Goal: Task Accomplishment & Management: Manage account settings

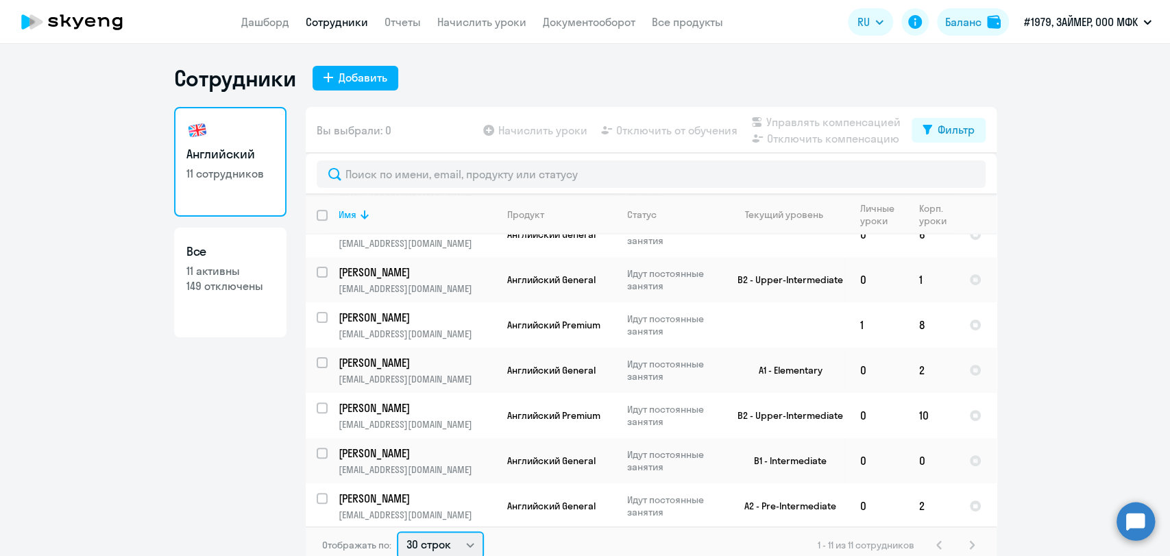
scroll to position [3, 0]
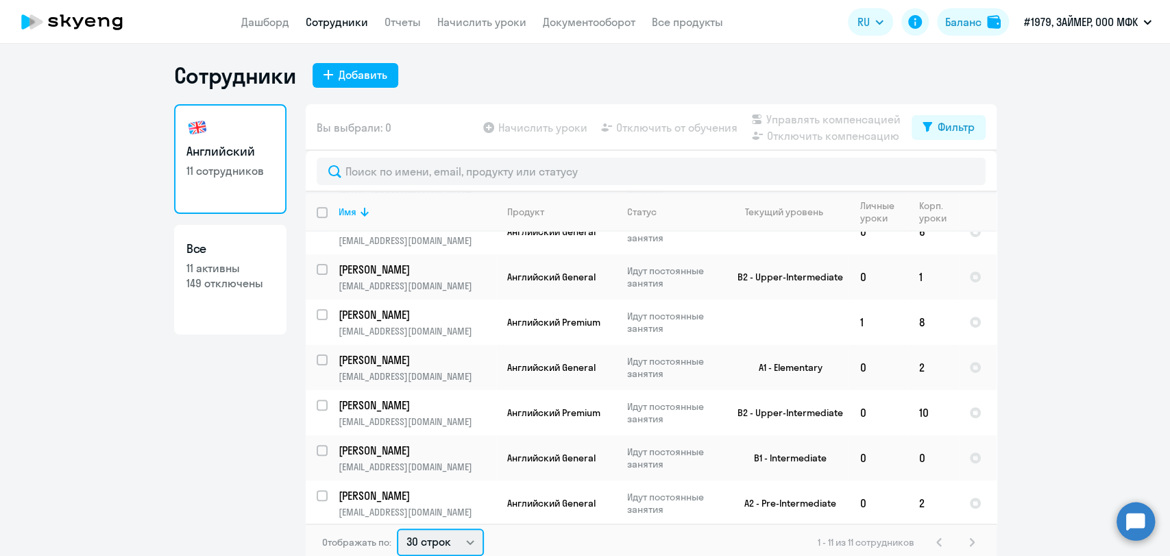
click at [436, 500] on select "30 строк 50 строк 100 строк" at bounding box center [440, 542] width 87 height 27
select select "100"
click at [397, 500] on select "30 строк 50 строк 100 строк" at bounding box center [440, 542] width 87 height 27
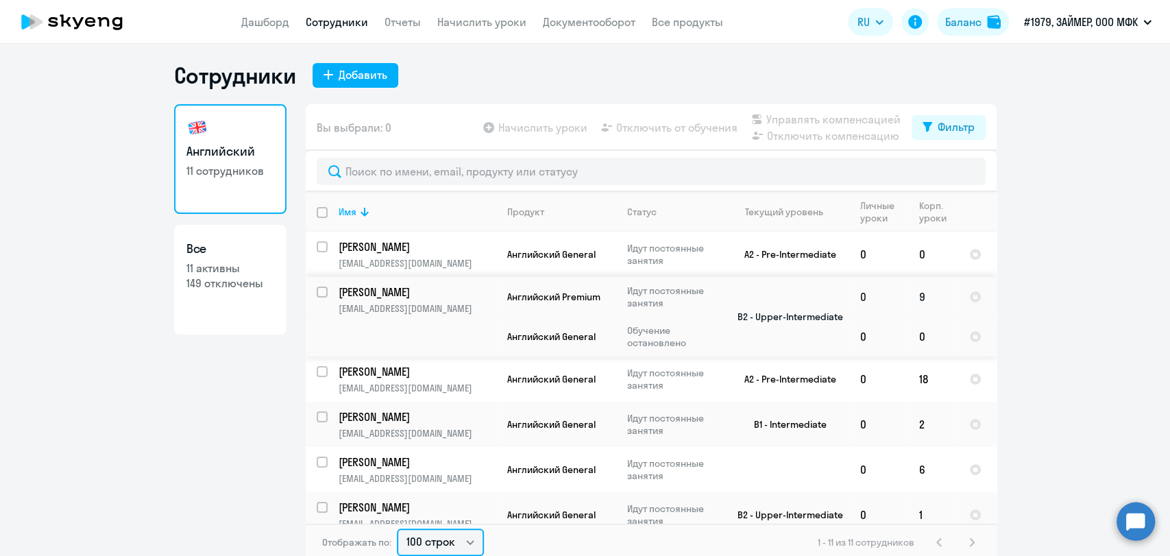
scroll to position [0, 0]
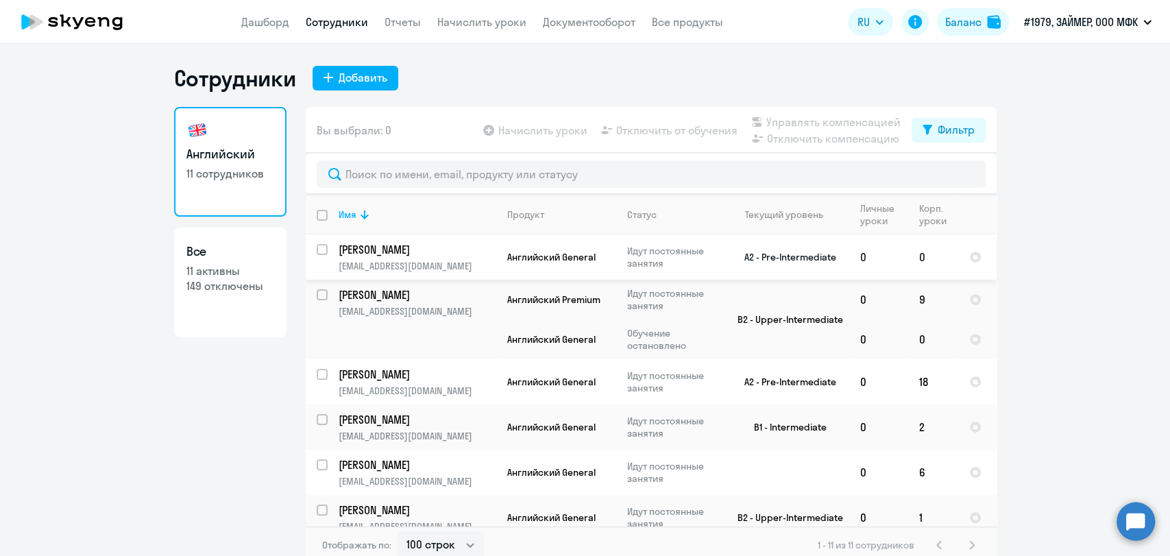
click at [317, 249] on input "select row 12226104" at bounding box center [330, 257] width 27 height 27
checkbox input "true"
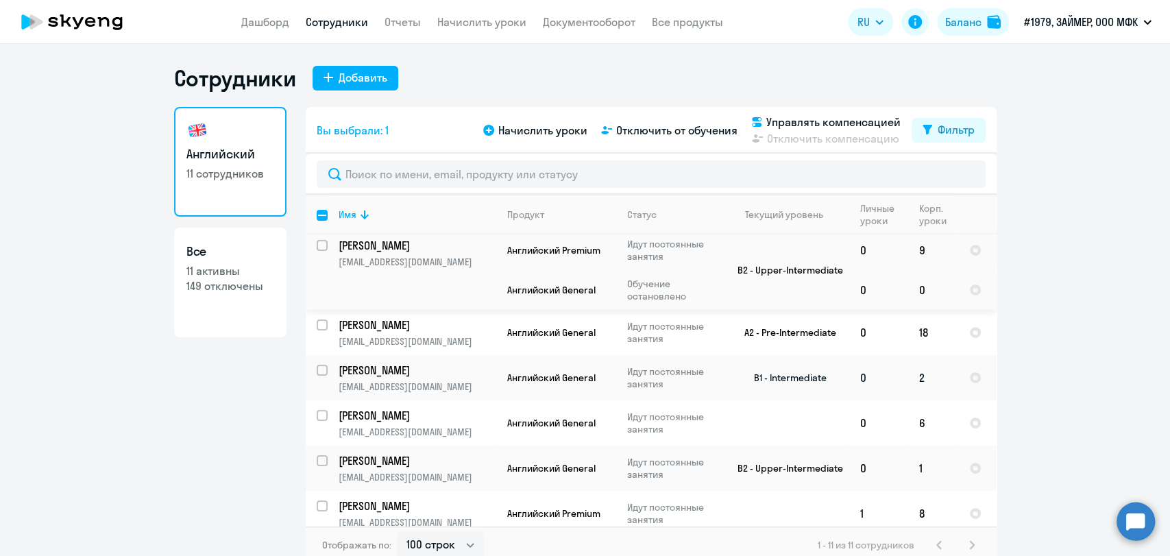
scroll to position [76, 0]
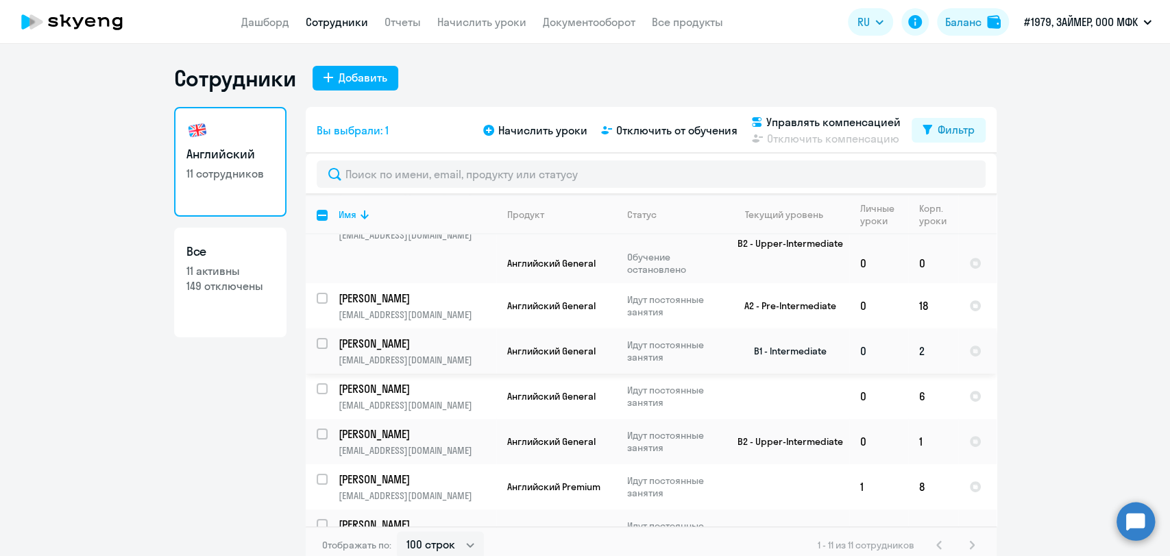
click at [328, 341] on td "[PERSON_NAME] [EMAIL_ADDRESS][DOMAIN_NAME]" at bounding box center [412, 350] width 169 height 45
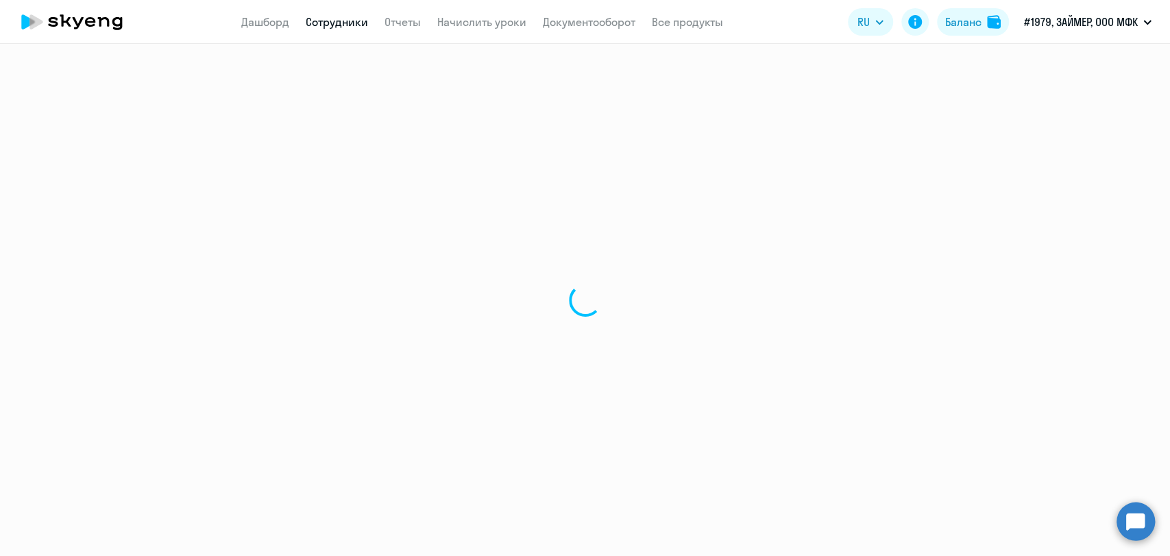
select select "english"
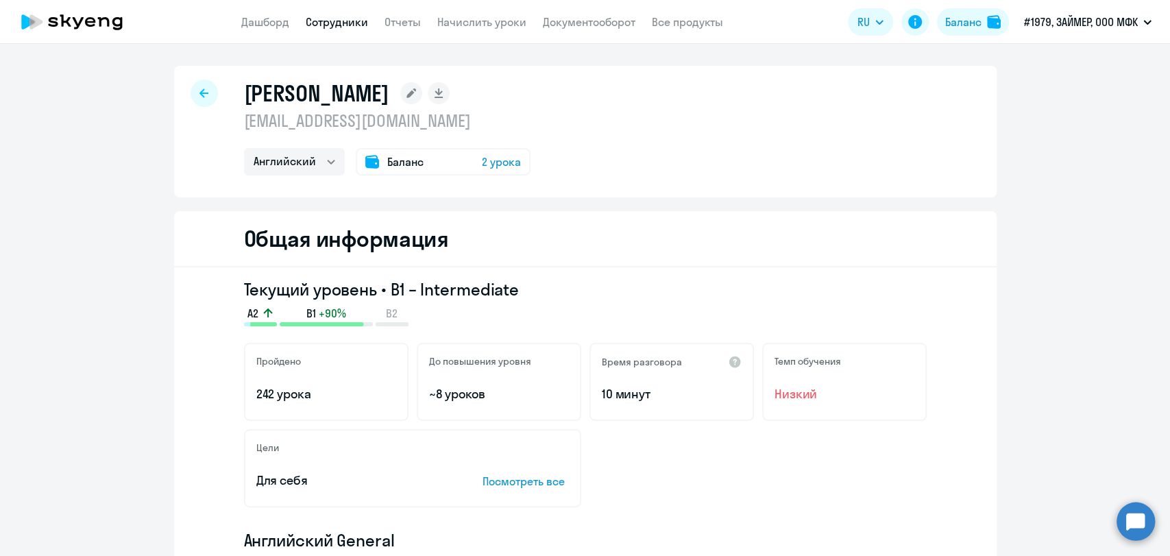
click at [193, 95] on div at bounding box center [204, 93] width 27 height 27
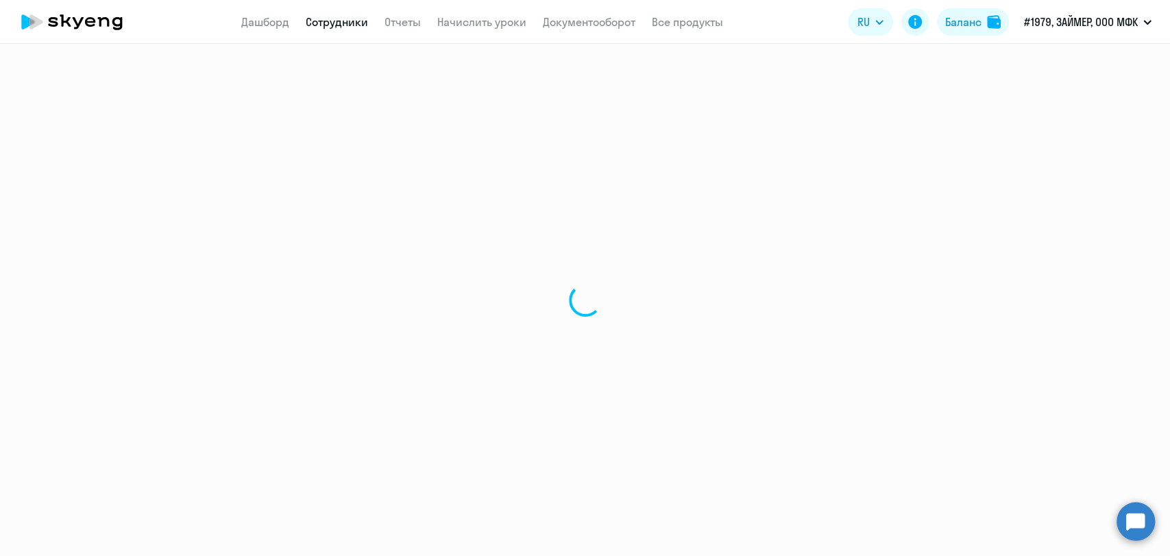
select select "30"
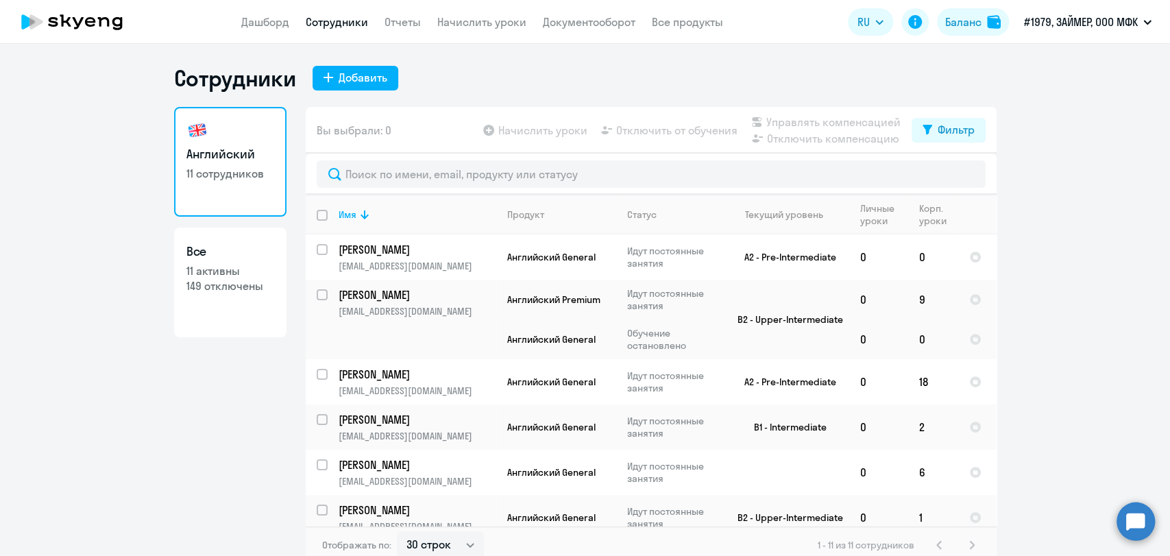
click at [317, 215] on input "deselect all" at bounding box center [330, 223] width 27 height 27
checkbox input "true"
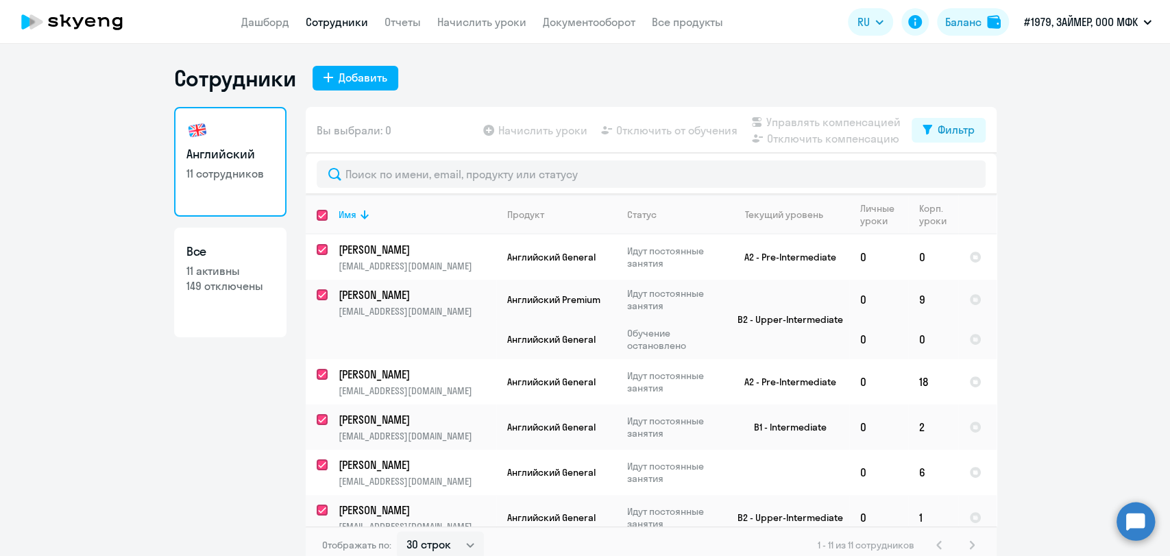
checkbox input "true"
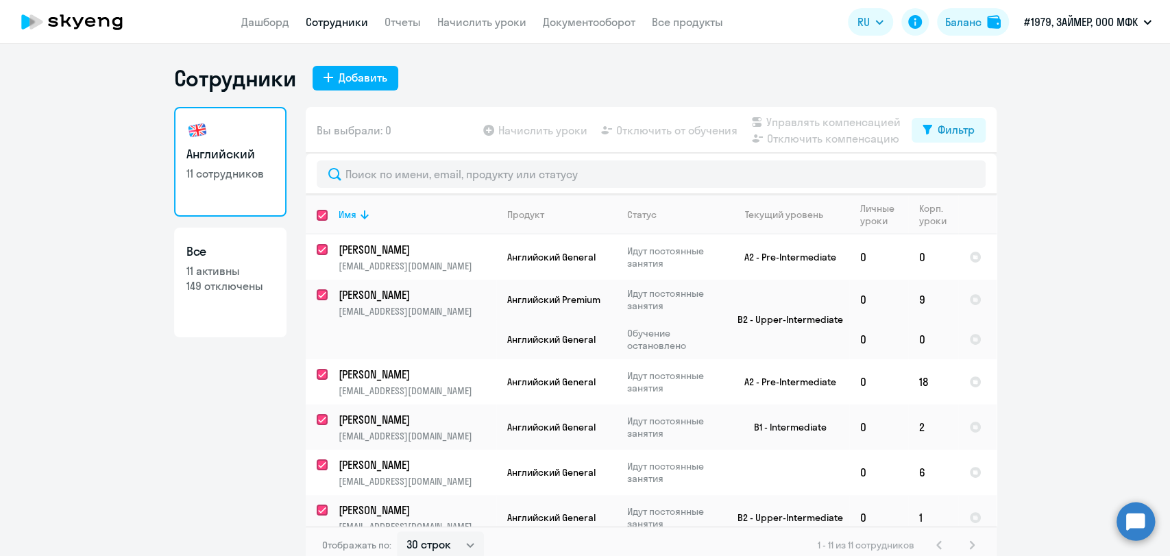
checkbox input "true"
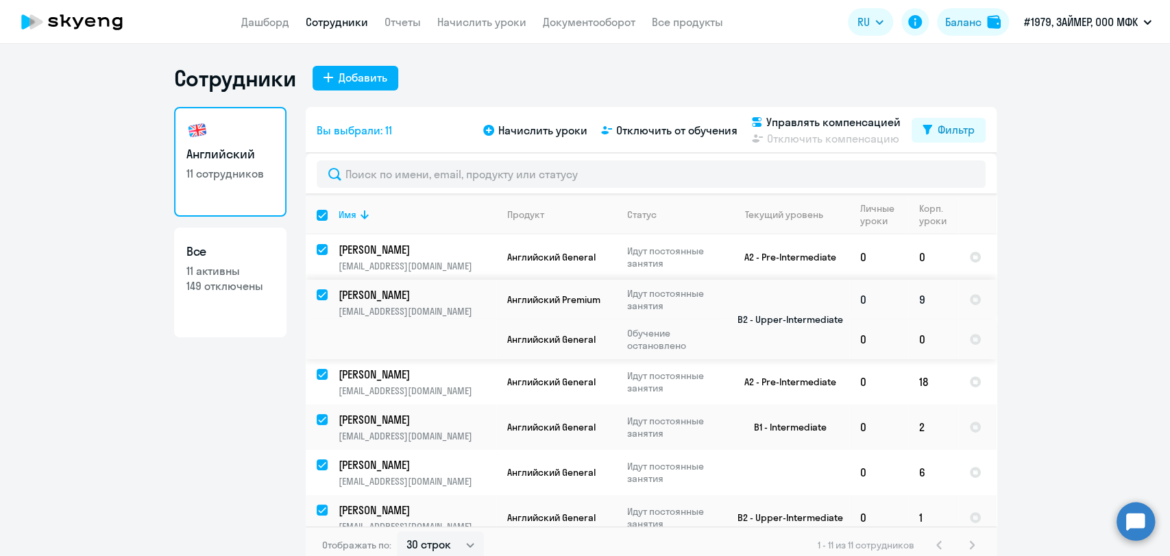
click at [317, 293] on input "deselect row 15387856" at bounding box center [330, 302] width 27 height 27
checkbox input "false"
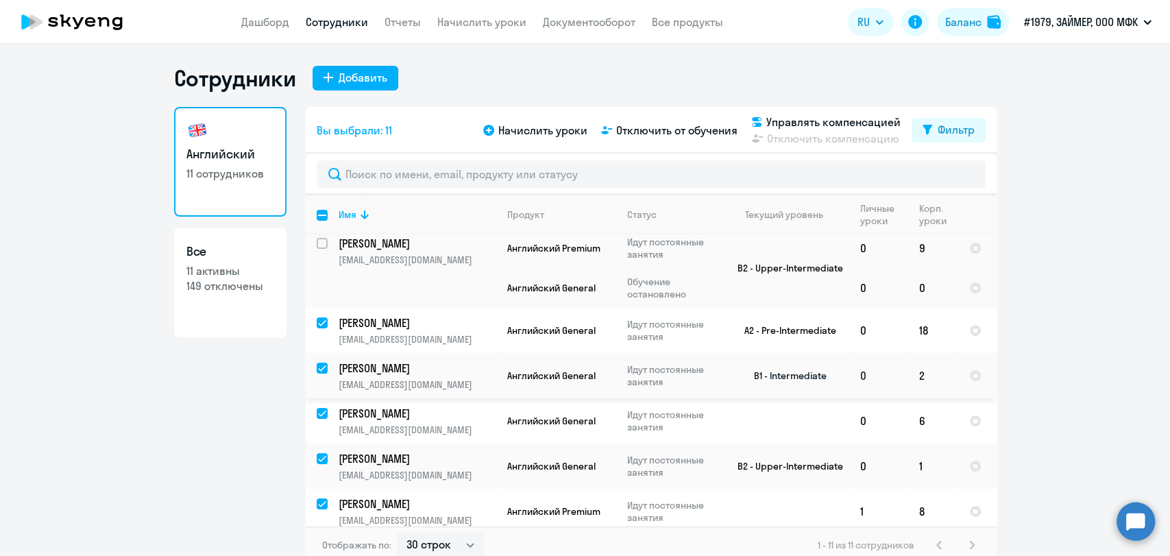
scroll to position [76, 0]
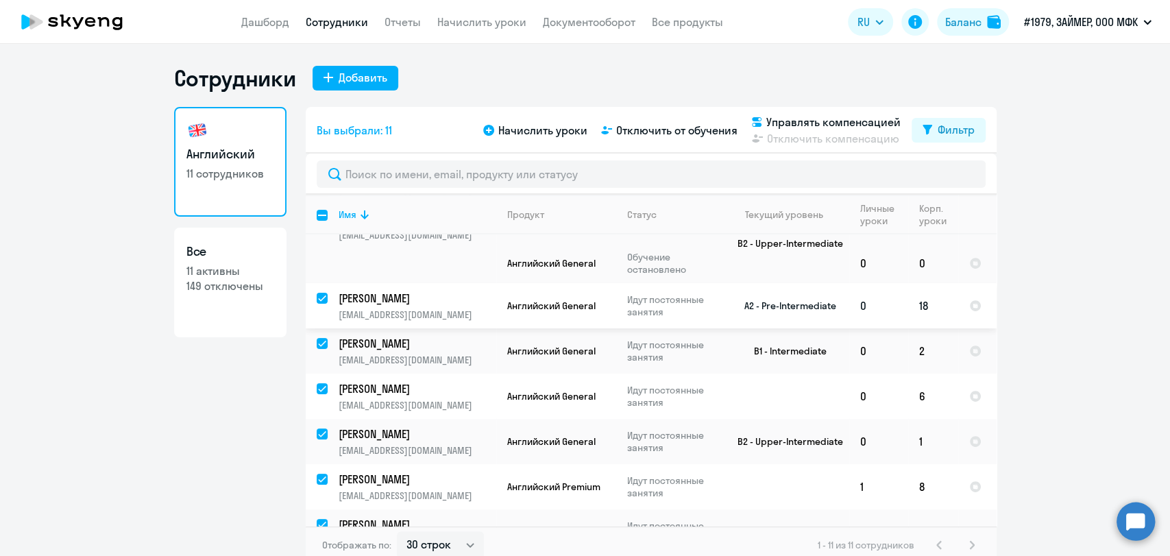
click at [317, 297] on input "deselect row 37034901" at bounding box center [330, 306] width 27 height 27
checkbox input "false"
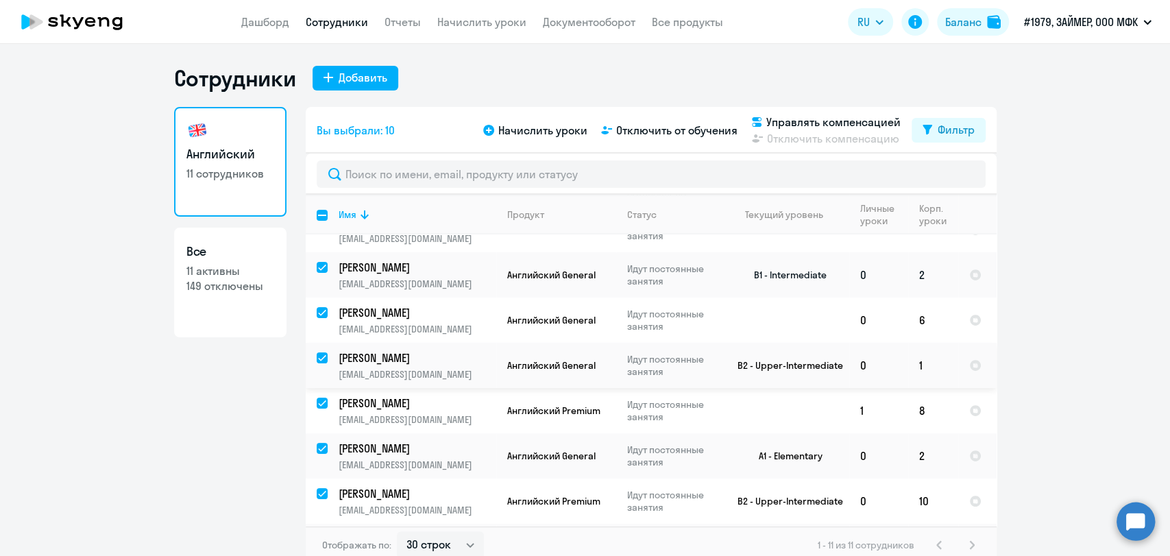
scroll to position [238, 0]
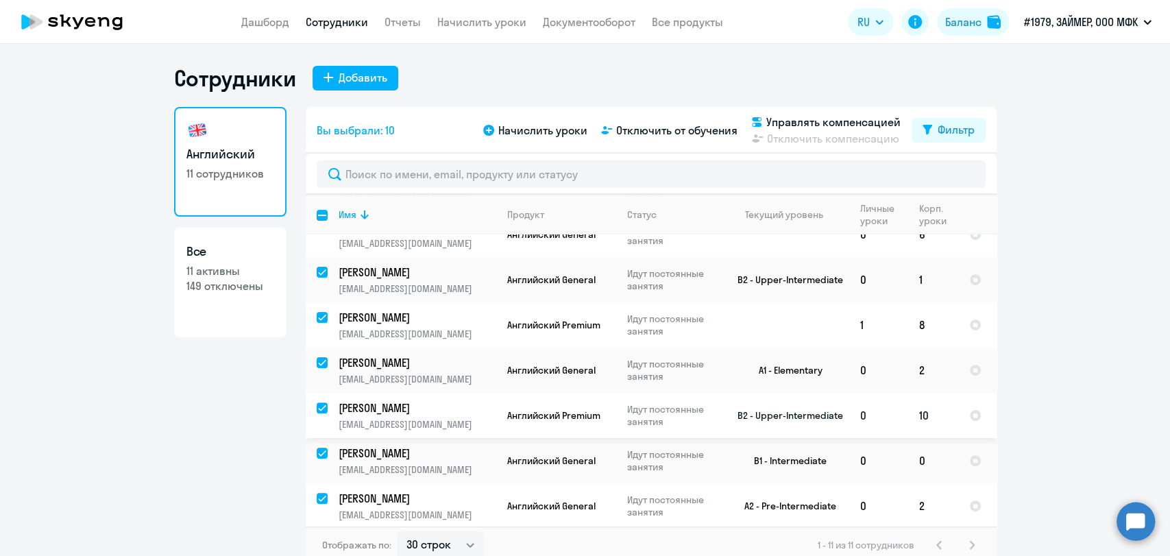
click at [317, 406] on input "deselect row 4188093" at bounding box center [330, 415] width 27 height 27
checkbox input "false"
click at [317, 314] on input "deselect row 42187782" at bounding box center [330, 325] width 27 height 27
checkbox input "false"
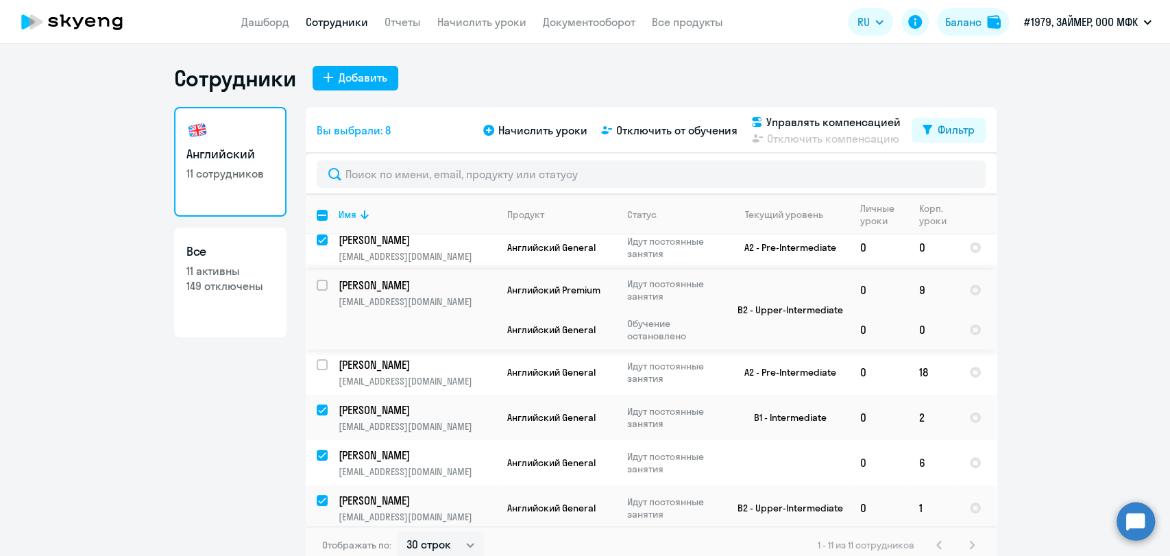
scroll to position [0, 0]
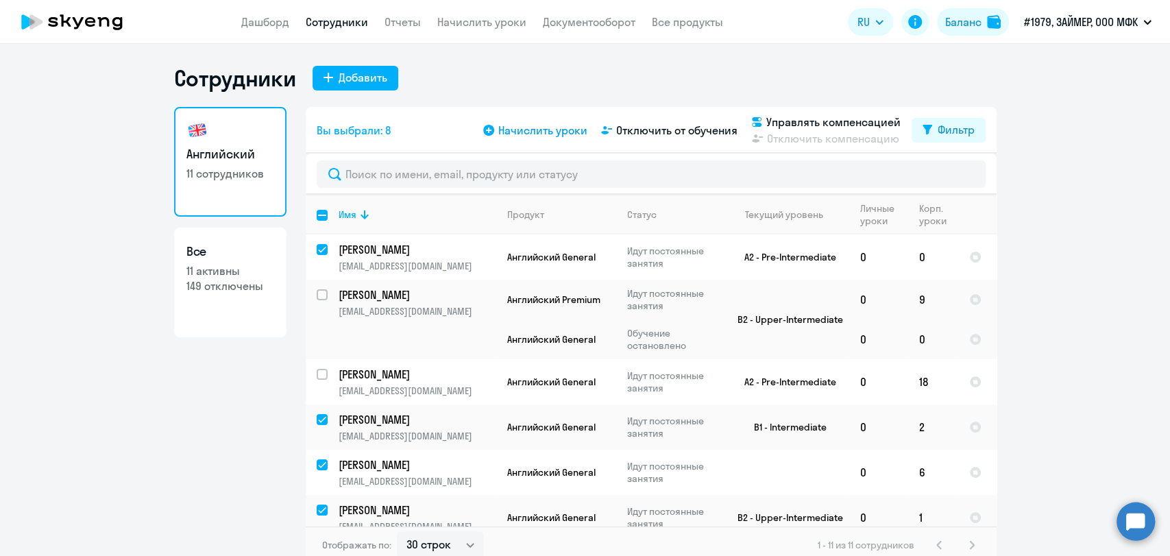
click at [503, 134] on span "Начислить уроки" at bounding box center [542, 130] width 89 height 16
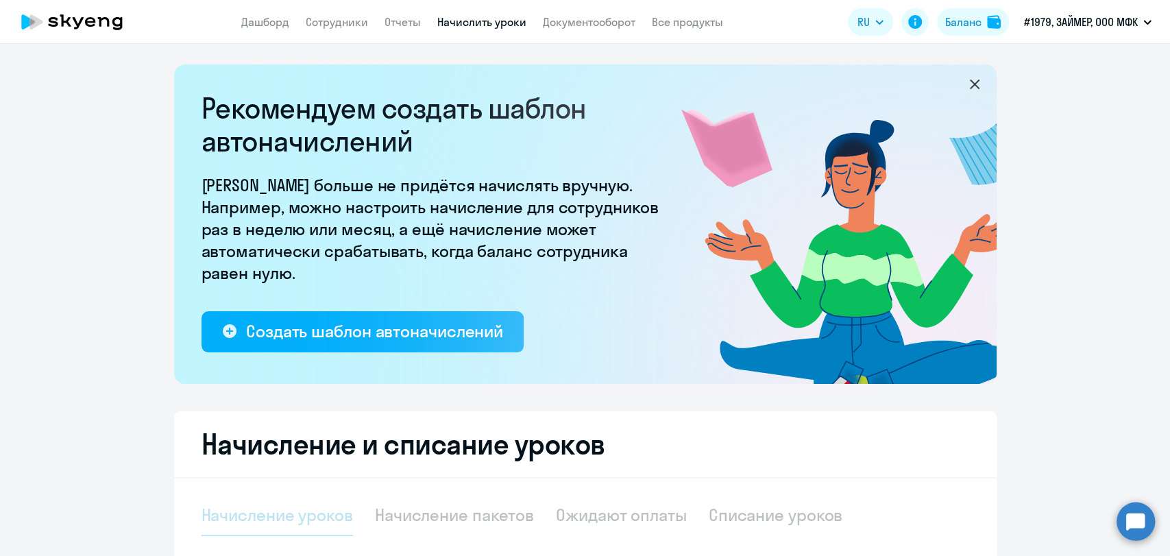
select select "10"
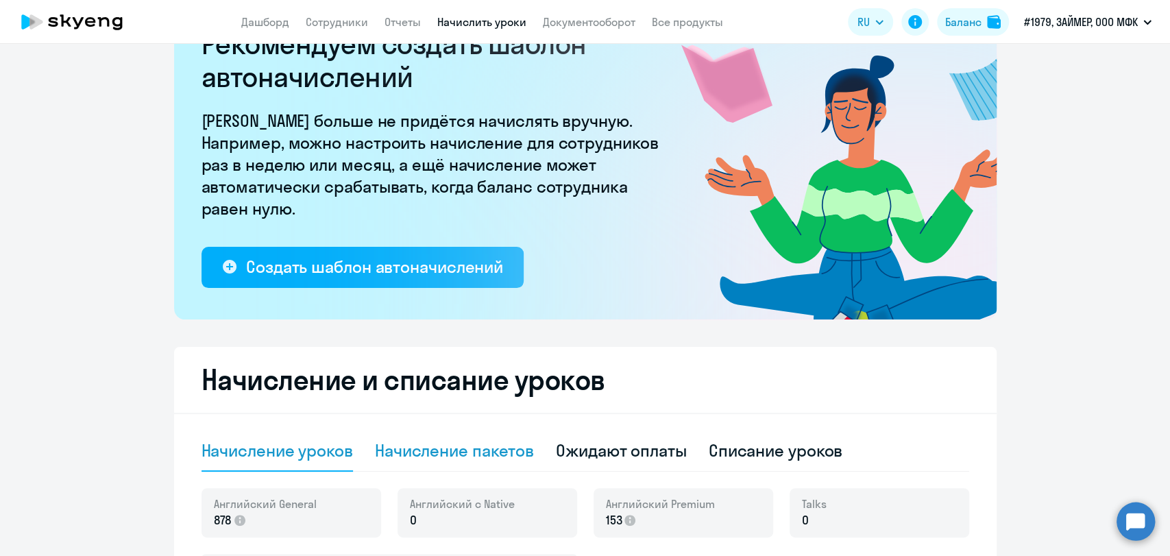
scroll to position [381, 0]
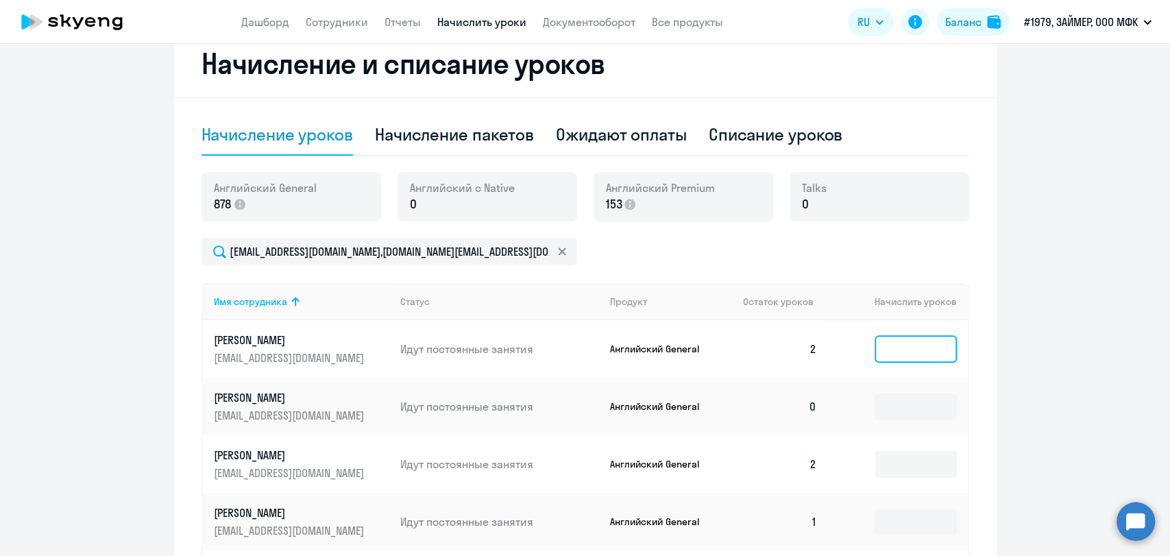
click at [929, 342] on input at bounding box center [916, 348] width 82 height 27
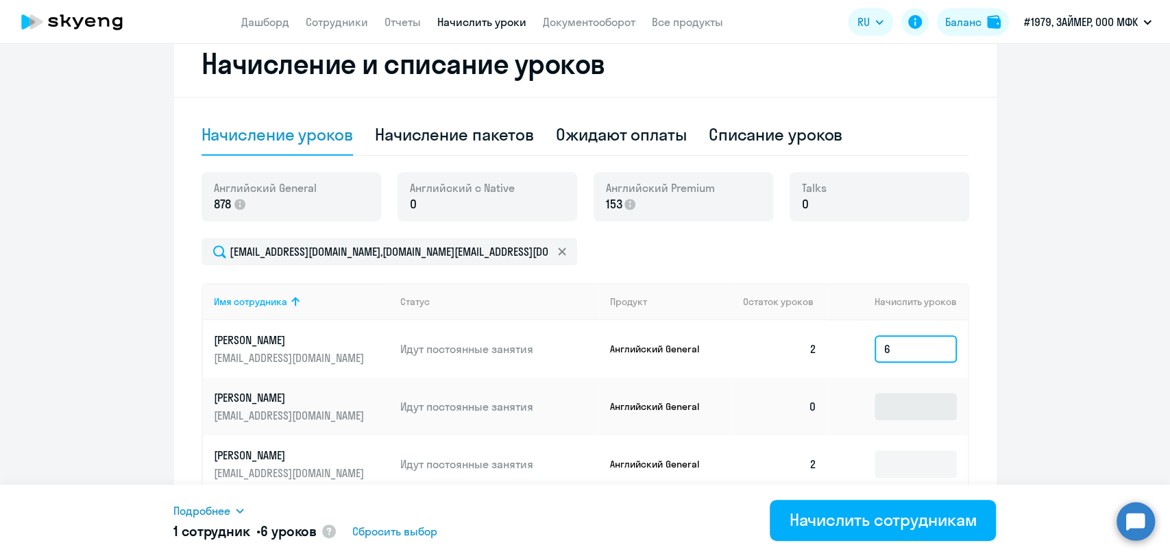
type input "6"
click at [909, 409] on input at bounding box center [916, 406] width 82 height 27
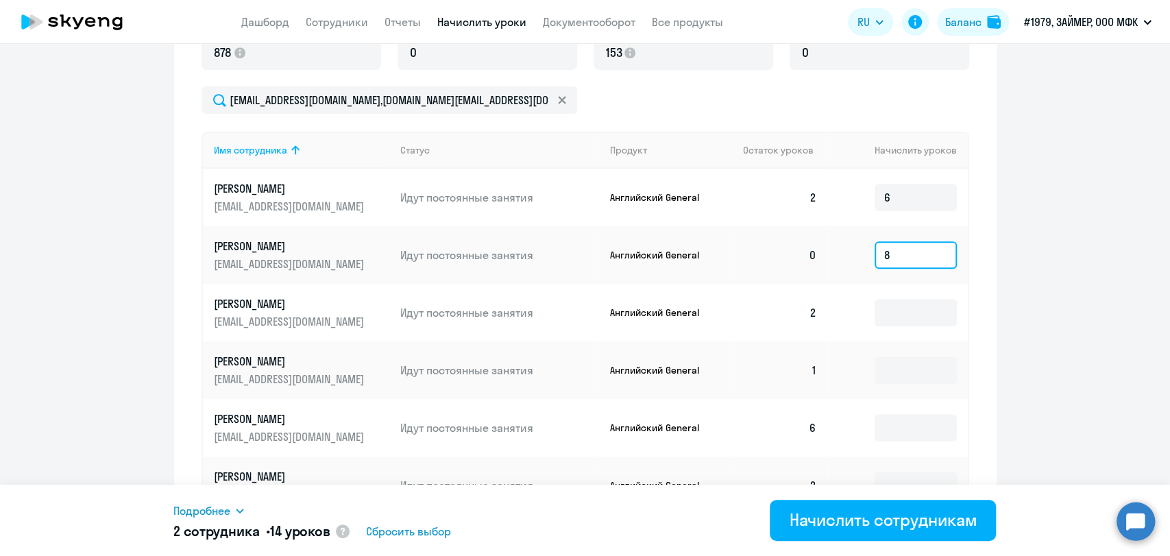
scroll to position [533, 0]
type input "8"
click at [896, 314] on input at bounding box center [916, 311] width 82 height 27
type input "6"
click at [908, 371] on input at bounding box center [916, 369] width 82 height 27
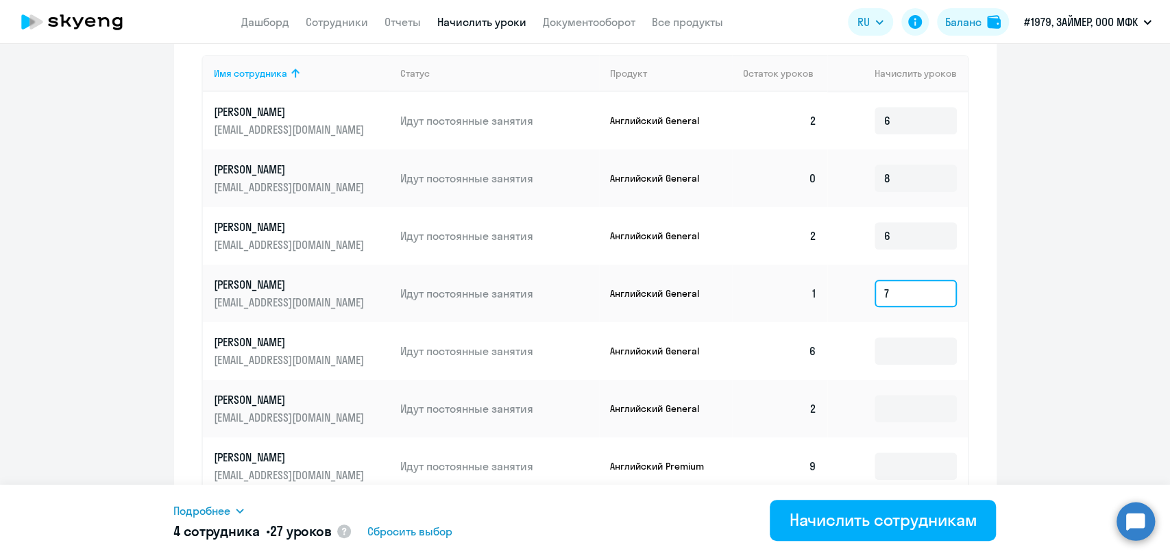
scroll to position [609, 0]
type input "7"
click at [773, 12] on app-header "Дашборд Сотрудники Отчеты Начислить уроки Документооборот Все продукты Дашборд …" at bounding box center [585, 22] width 1170 height 44
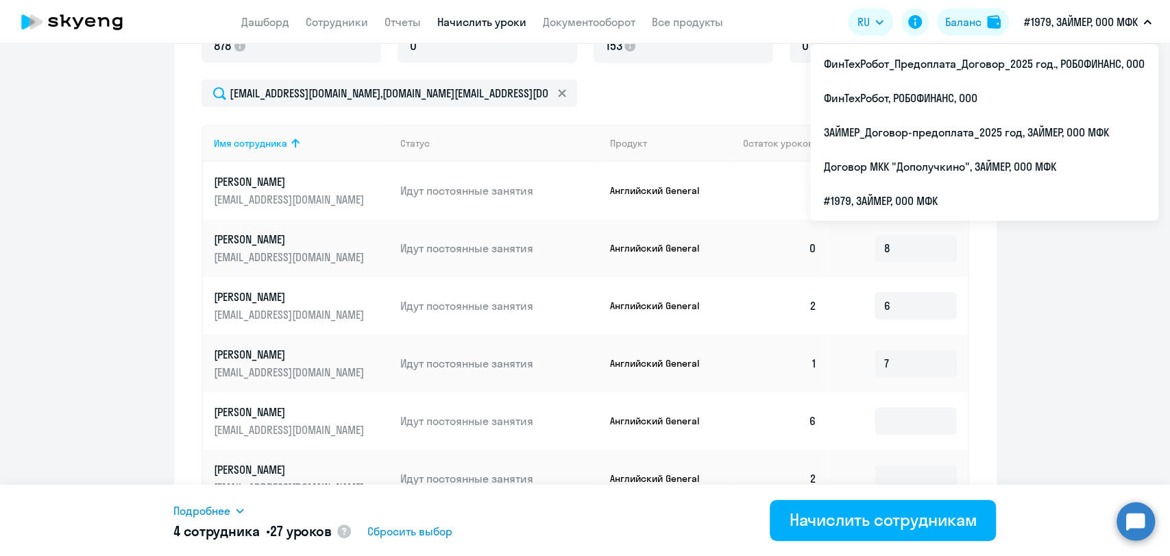
scroll to position [457, 0]
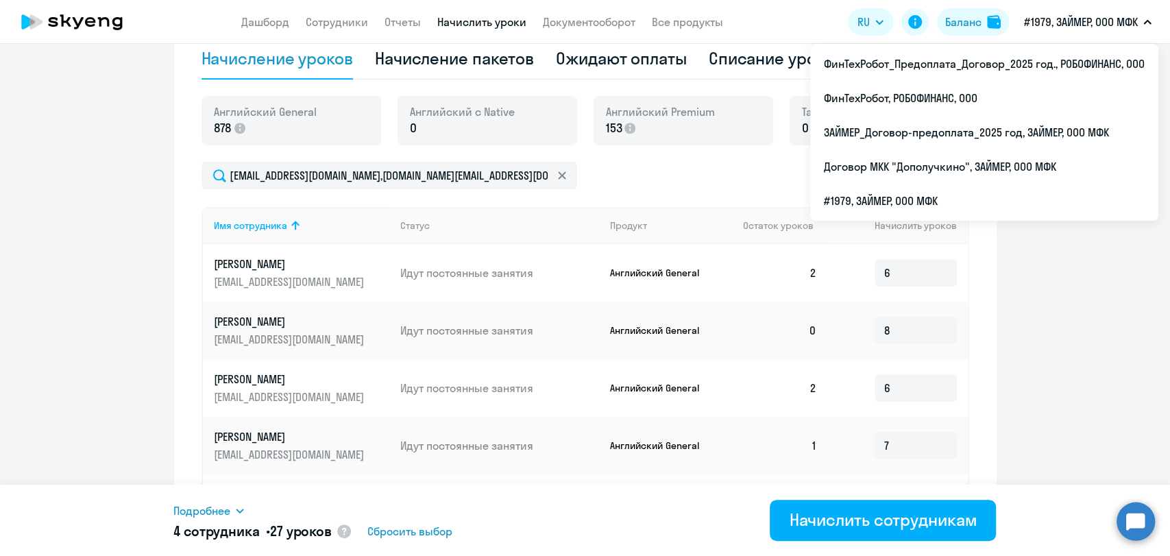
click at [1052, 21] on p "#1979, ЗАЙМЕР, ООО МФК" at bounding box center [1081, 22] width 114 height 16
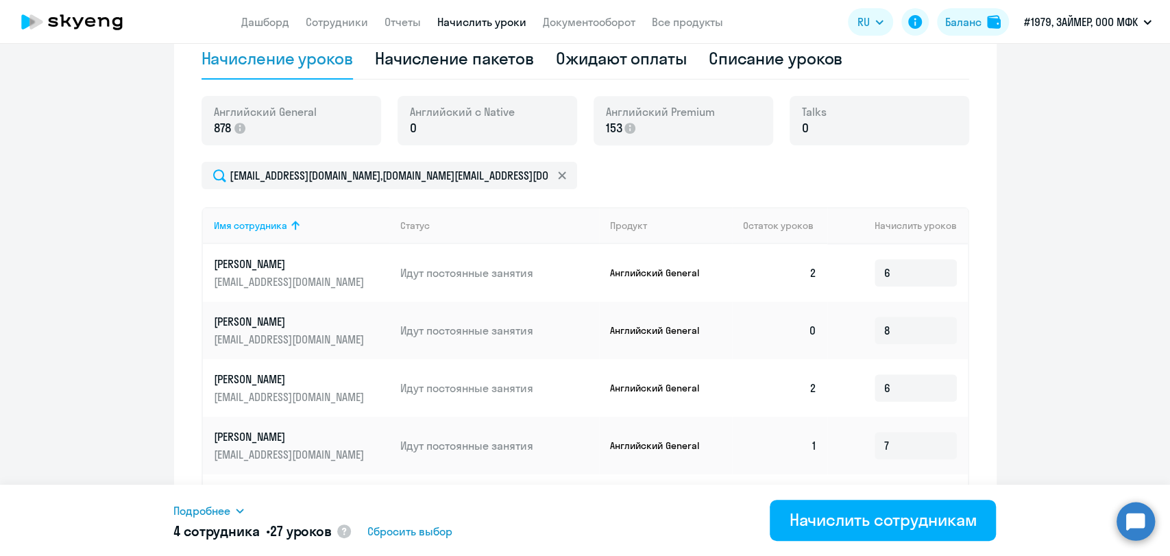
click at [1052, 21] on p "#1979, ЗАЙМЕР, ООО МФК" at bounding box center [1081, 22] width 114 height 16
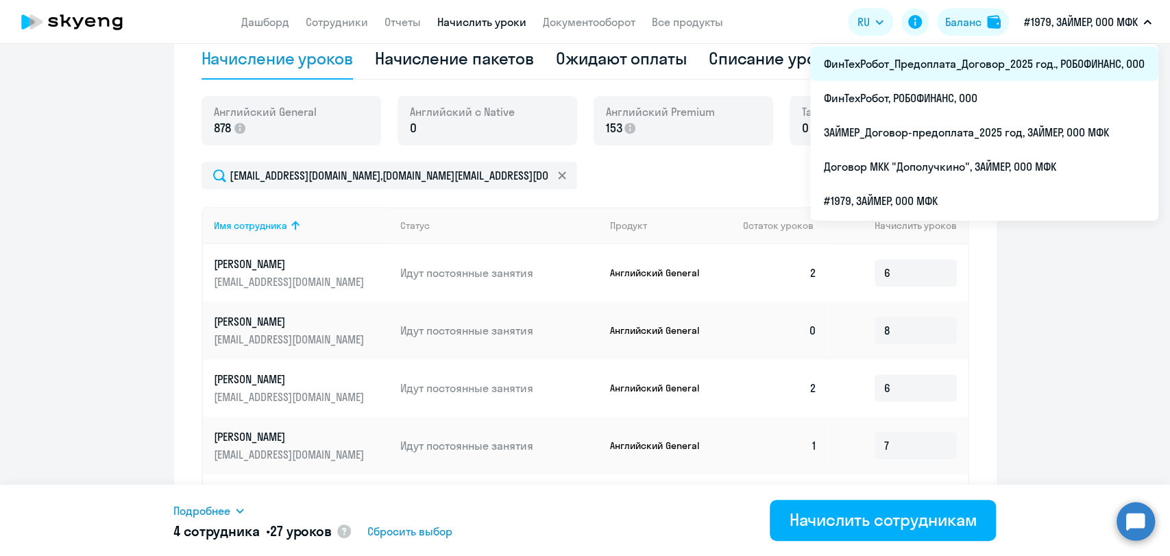
click at [1031, 72] on li "ФинТехРобот_Предоплата_Договор_2025 год., РОБОФИНАНС, ООО" at bounding box center [984, 64] width 348 height 34
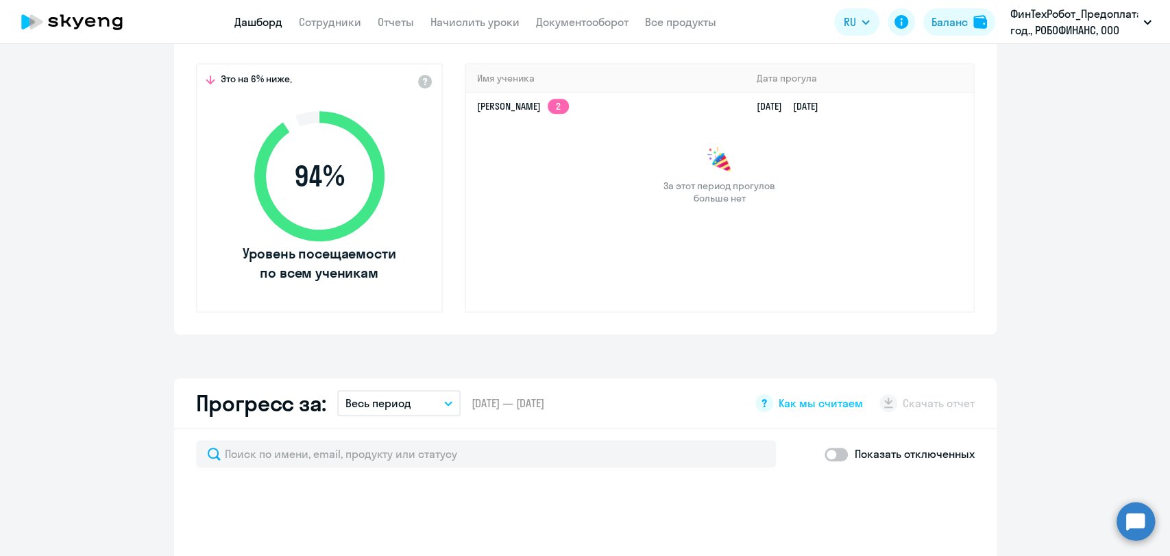
select select "30"
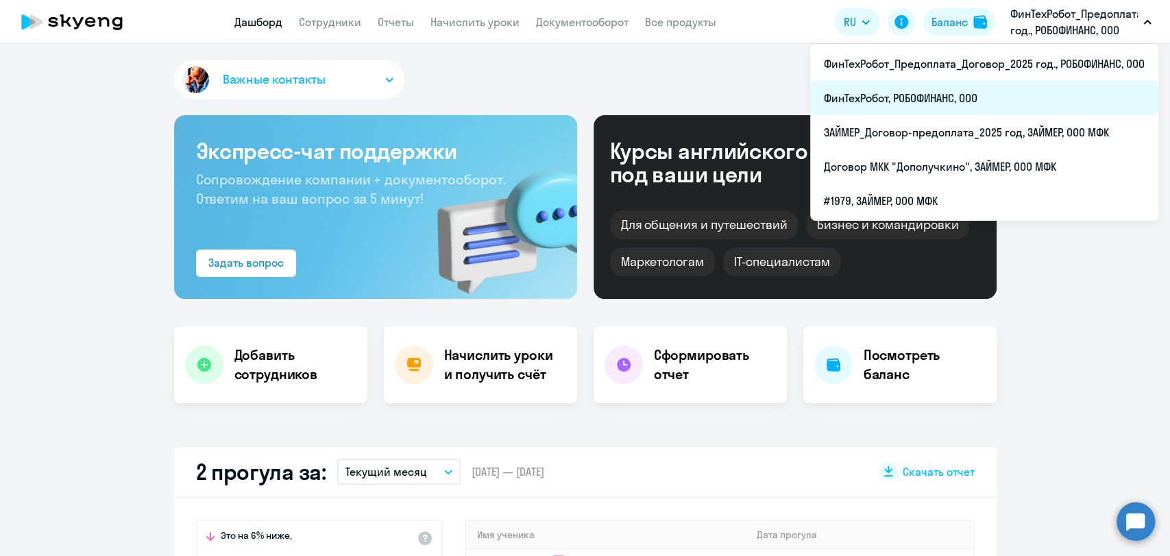
click at [948, 95] on li "ФинТехРобот, РОБОФИНАНС, ООО" at bounding box center [984, 98] width 348 height 34
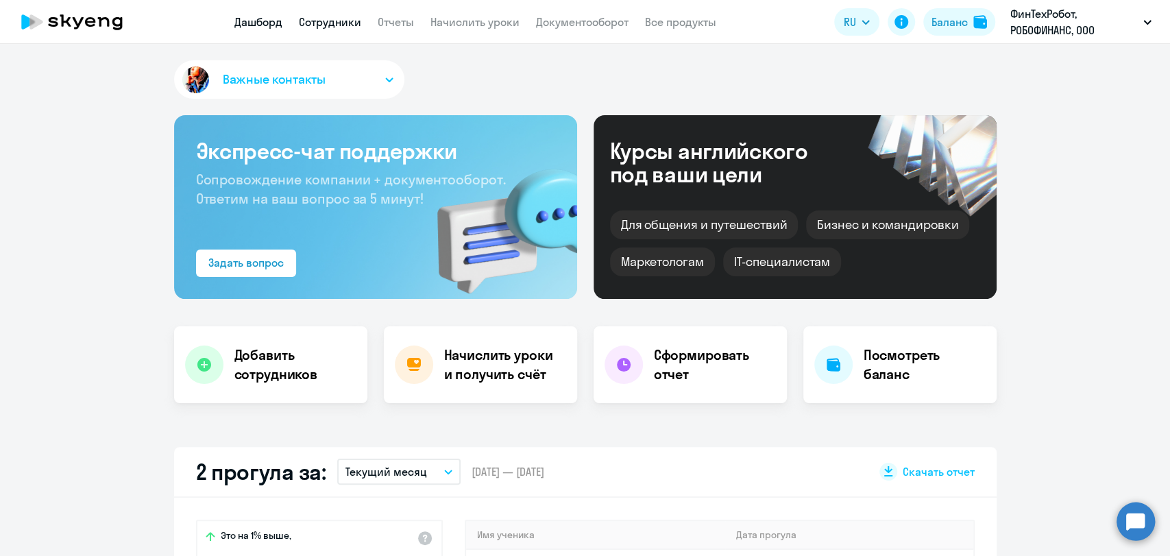
select select "30"
click at [315, 23] on link "Сотрудники" at bounding box center [330, 22] width 62 height 14
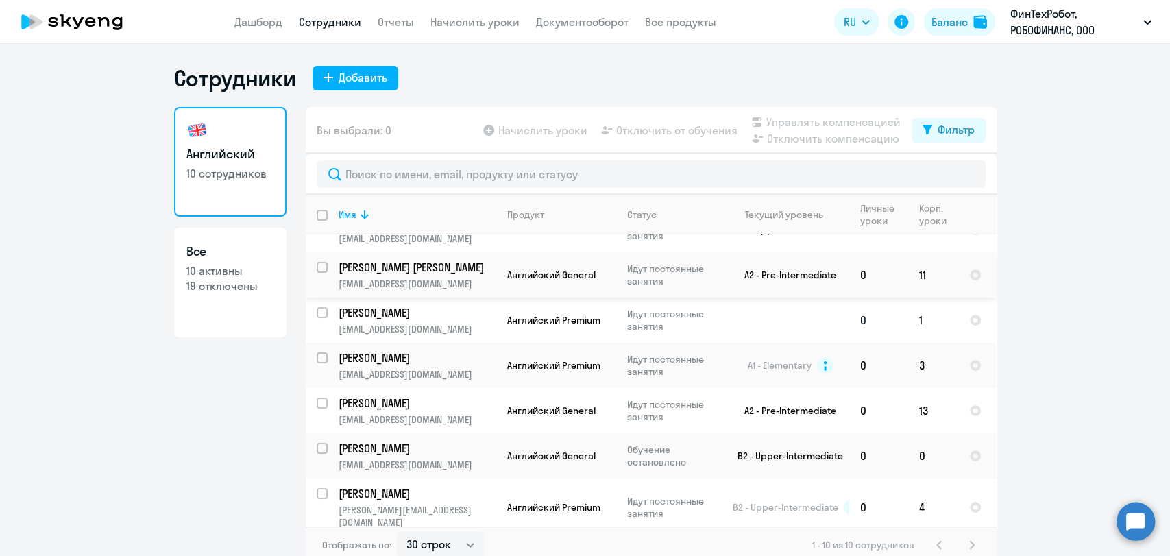
scroll to position [76, 0]
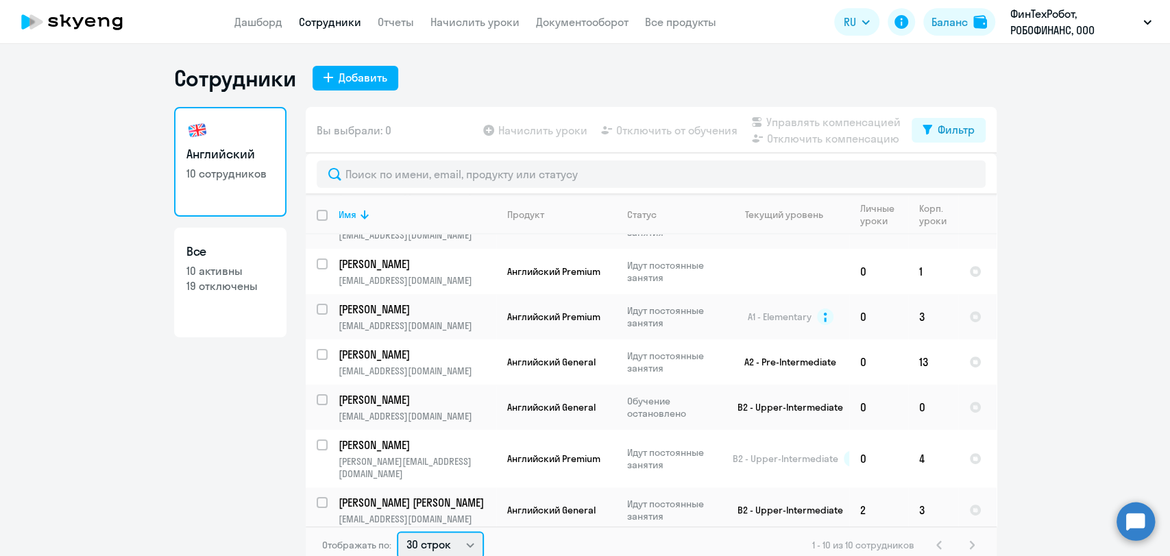
click at [447, 500] on select "30 строк 50 строк 100 строк" at bounding box center [440, 544] width 87 height 27
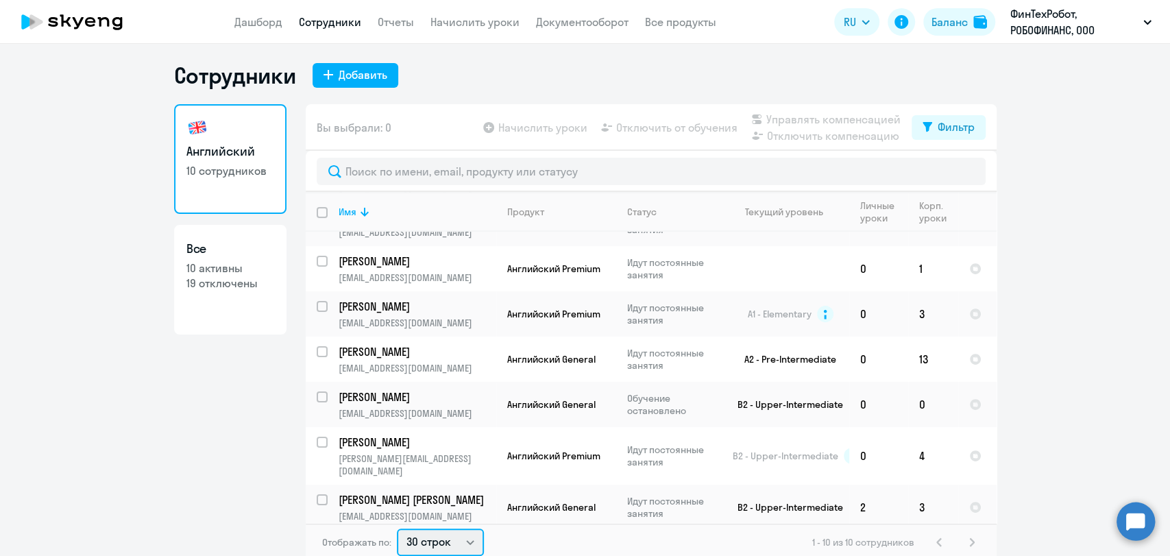
select select "100"
click at [397, 500] on select "30 строк 50 строк 100 строк" at bounding box center [440, 542] width 87 height 27
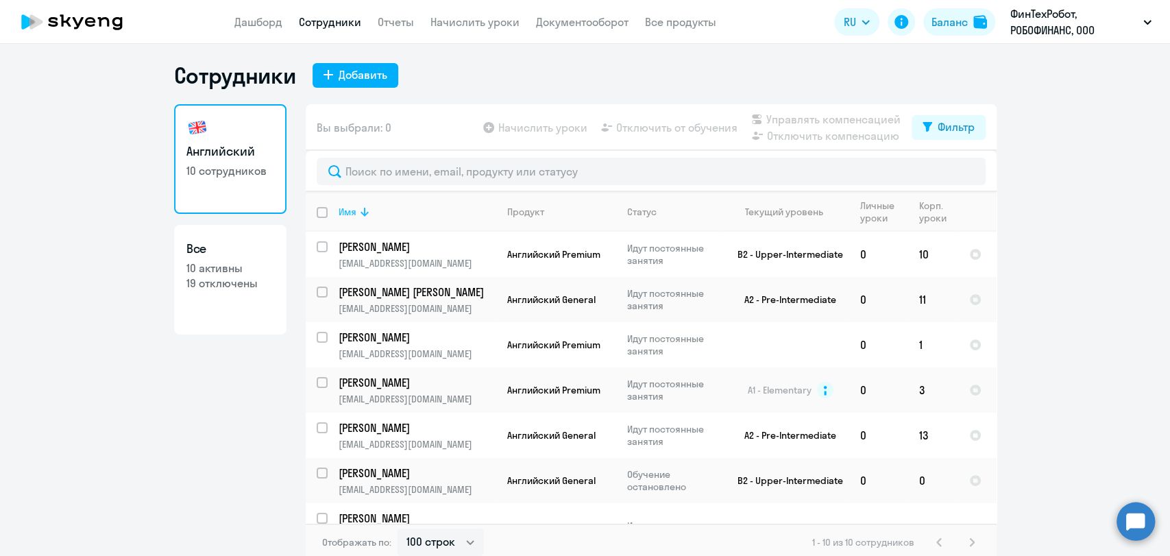
click at [361, 210] on icon at bounding box center [365, 212] width 16 height 16
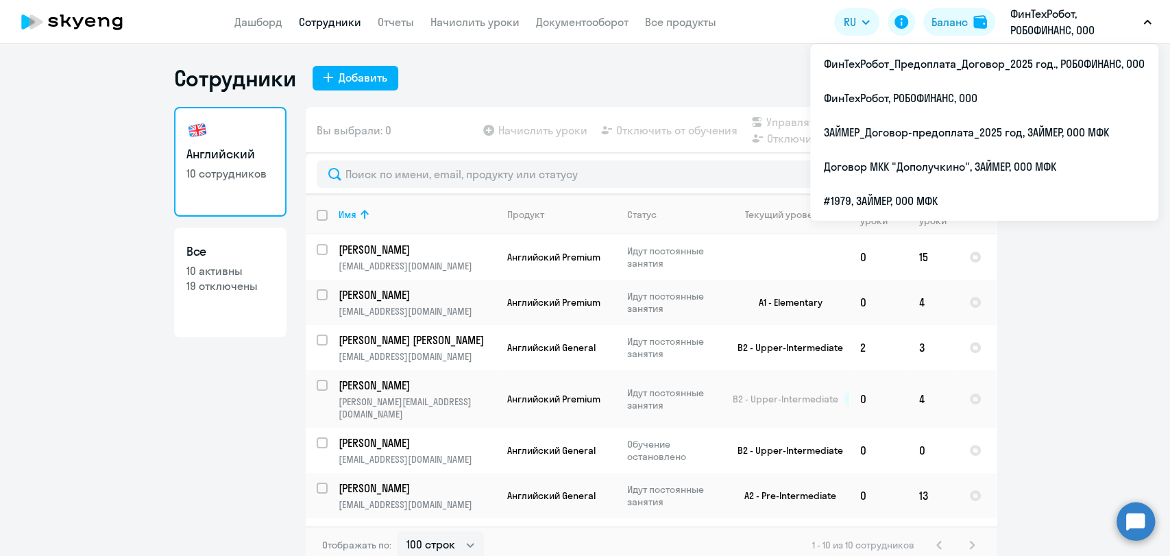
click at [1040, 20] on p "ФинТехРобот, РОБОФИНАНС, ООО" at bounding box center [1075, 21] width 128 height 33
click at [1039, 14] on p "ФинТехРобот, РОБОФИНАНС, ООО" at bounding box center [1075, 21] width 128 height 33
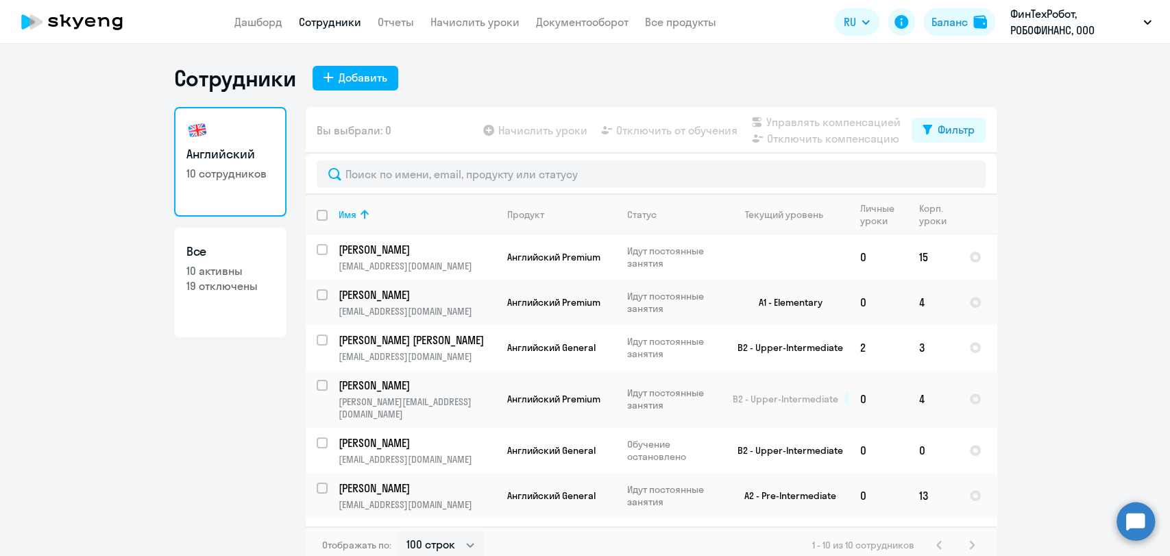
click at [1038, 17] on p "ФинТехРобот, РОБОФИНАНС, ООО" at bounding box center [1075, 21] width 128 height 33
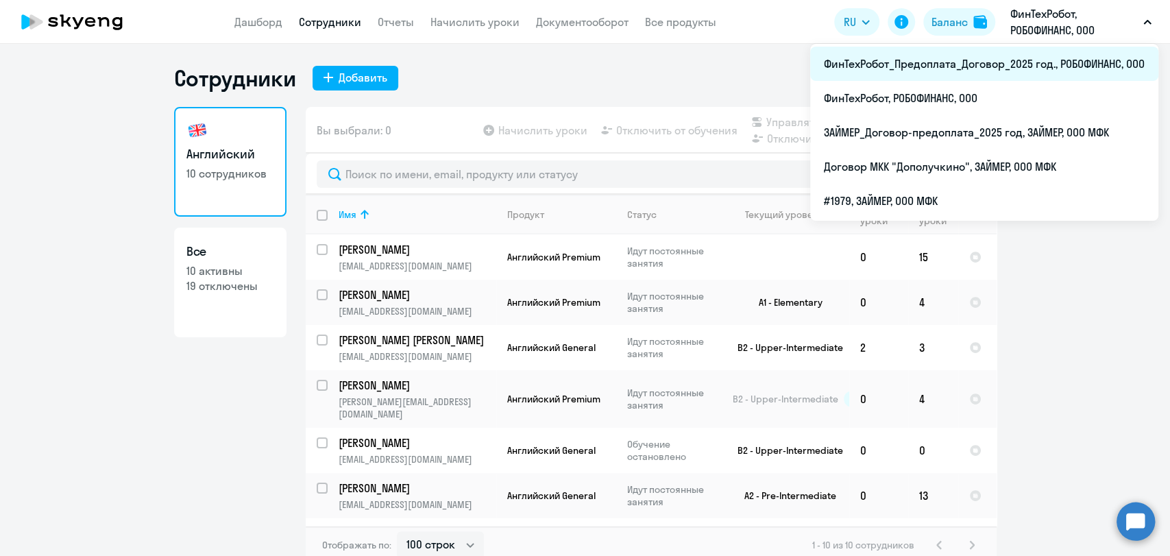
click at [1021, 55] on li "ФинТехРобот_Предоплата_Договор_2025 год., РОБОФИНАНС, ООО" at bounding box center [984, 64] width 348 height 34
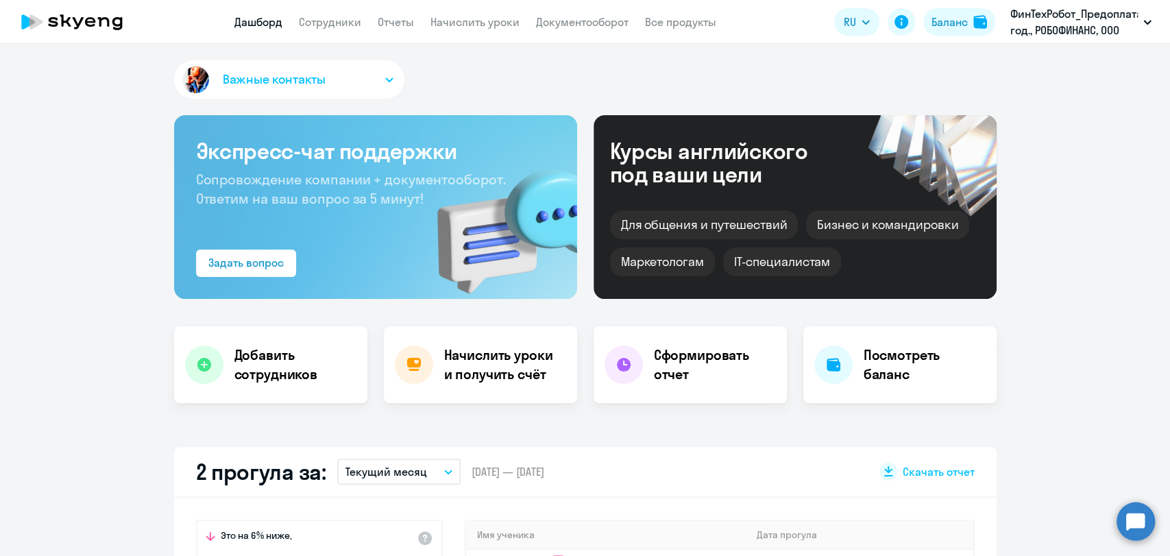
select select "30"
click at [309, 19] on link "Сотрудники" at bounding box center [330, 22] width 62 height 14
select select "30"
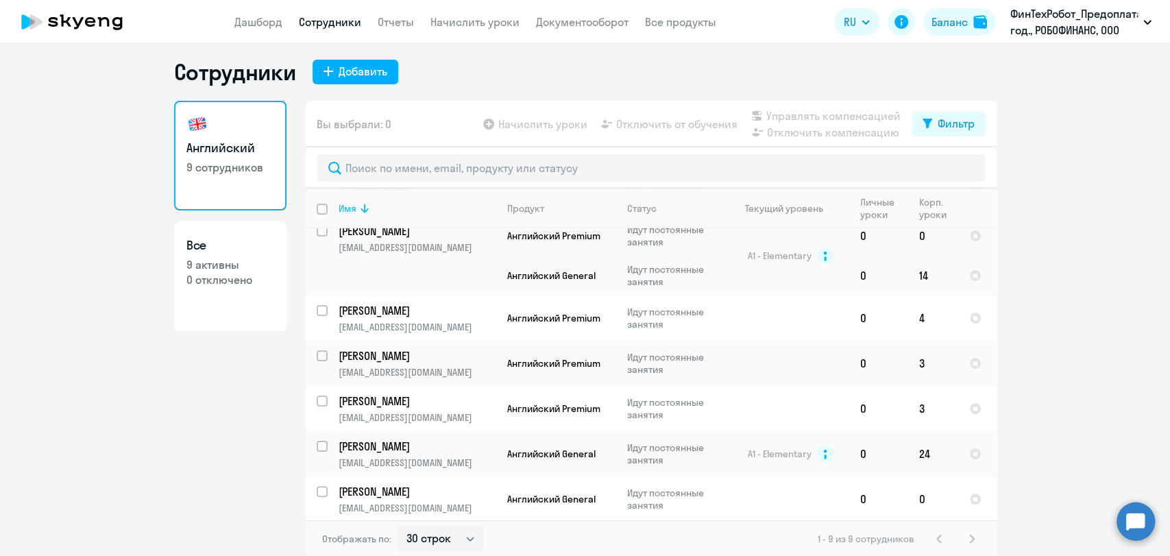
scroll to position [8, 0]
